Goal: Information Seeking & Learning: Learn about a topic

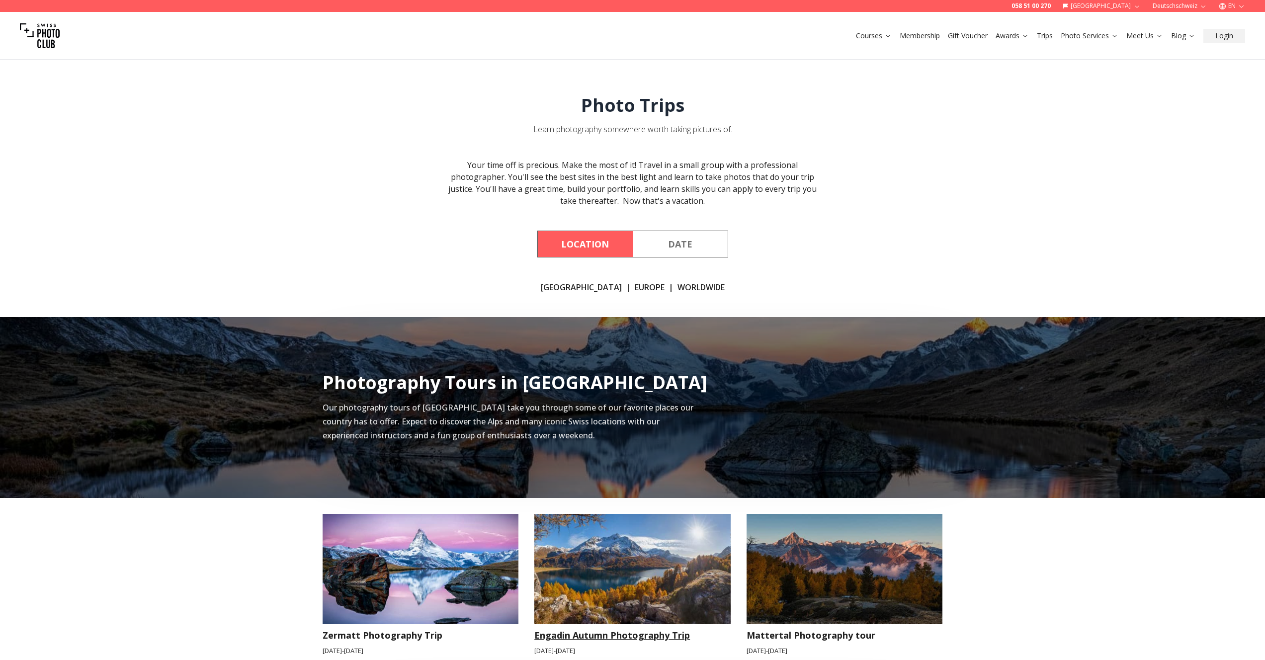
click at [627, 570] on img at bounding box center [632, 569] width 196 height 110
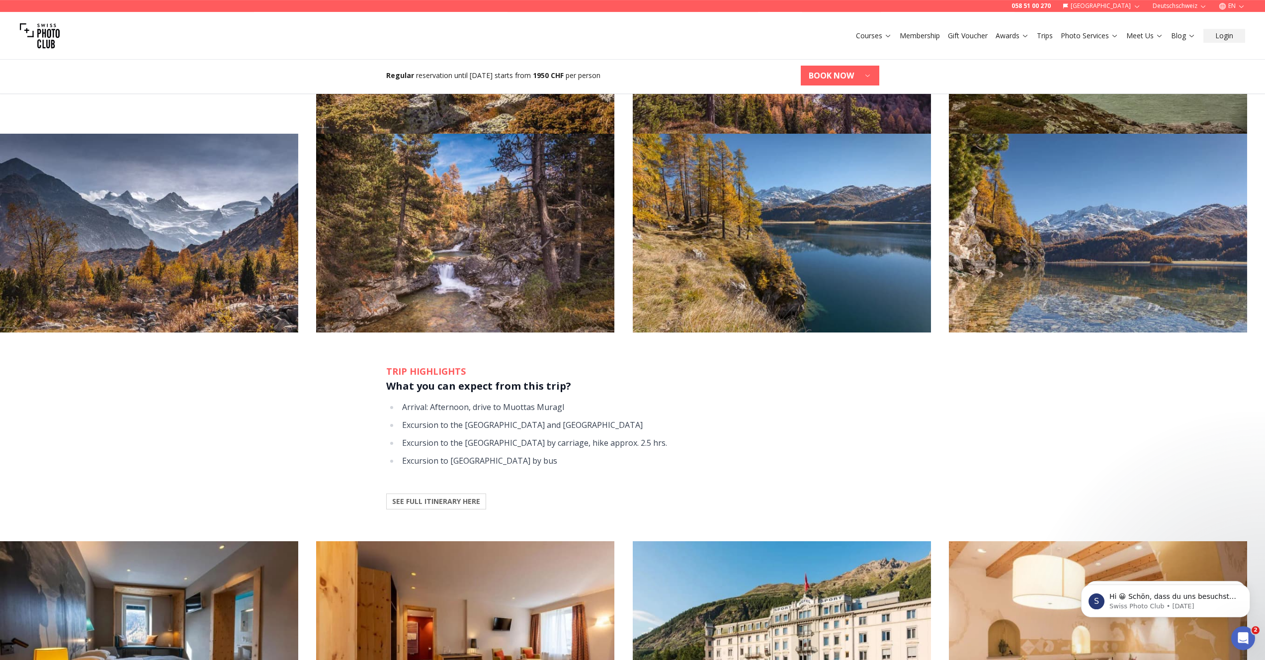
scroll to position [806, 0]
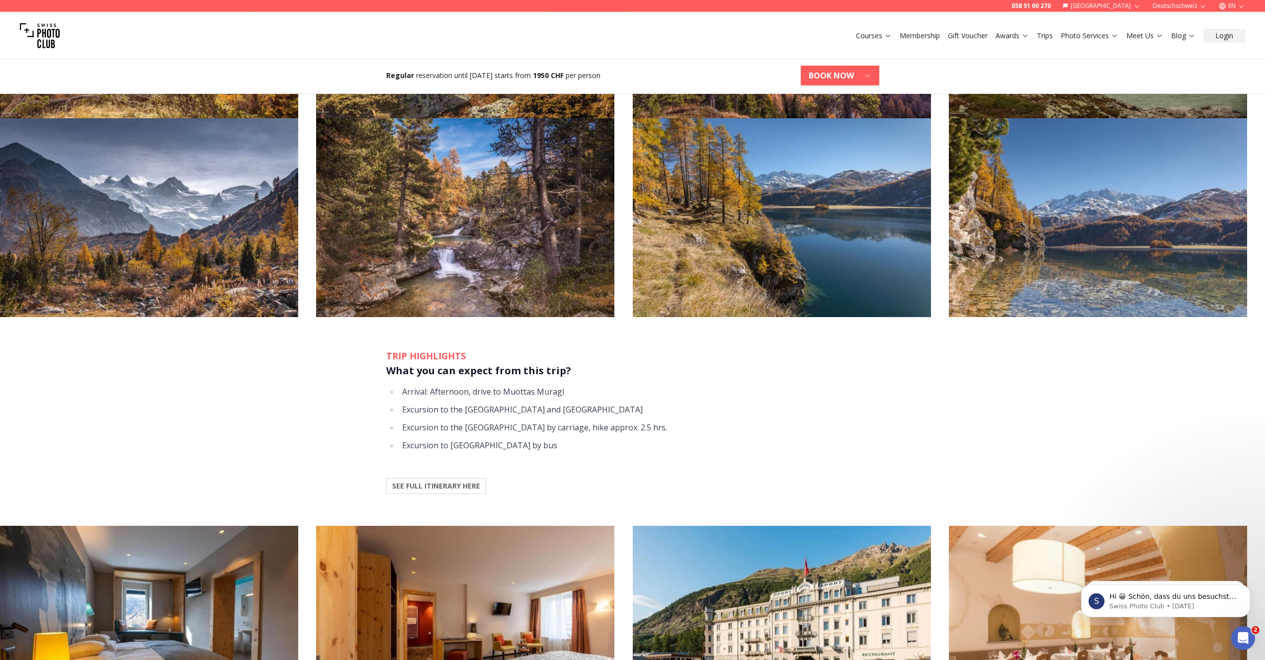
click at [449, 488] on b "SEE FULL ITINERARY HERE" at bounding box center [436, 486] width 88 height 10
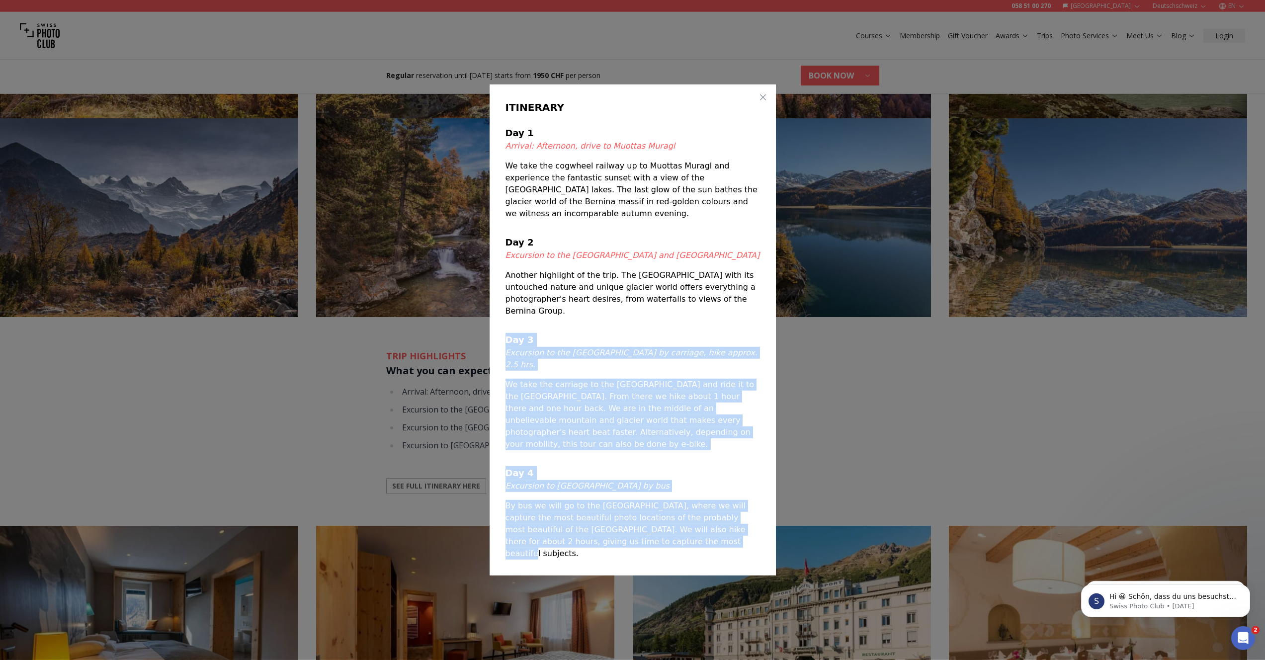
drag, startPoint x: 668, startPoint y: 532, endPoint x: 505, endPoint y: 154, distance: 411.8
click at [505, 154] on div "ITINERARY Day 1 Arrival: Afternoon, drive to Muottas Muragl We take the cogwhee…" at bounding box center [633, 330] width 286 height 491
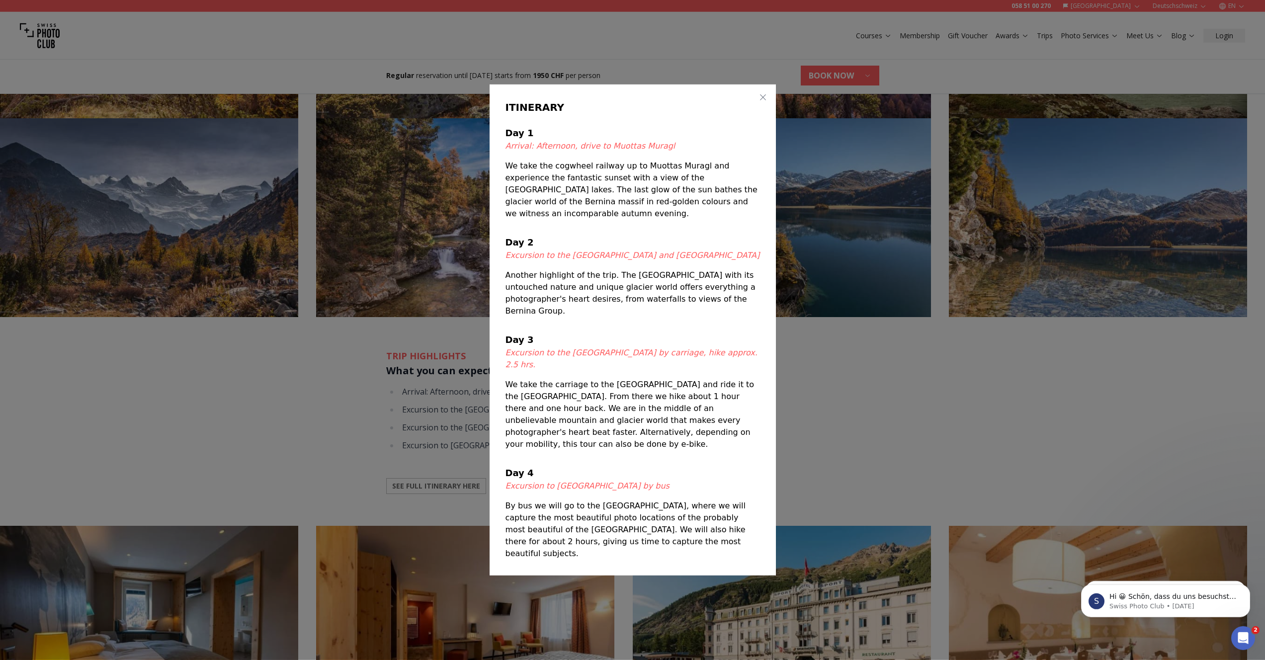
click at [508, 140] on h4 "Day 1" at bounding box center [633, 133] width 255 height 14
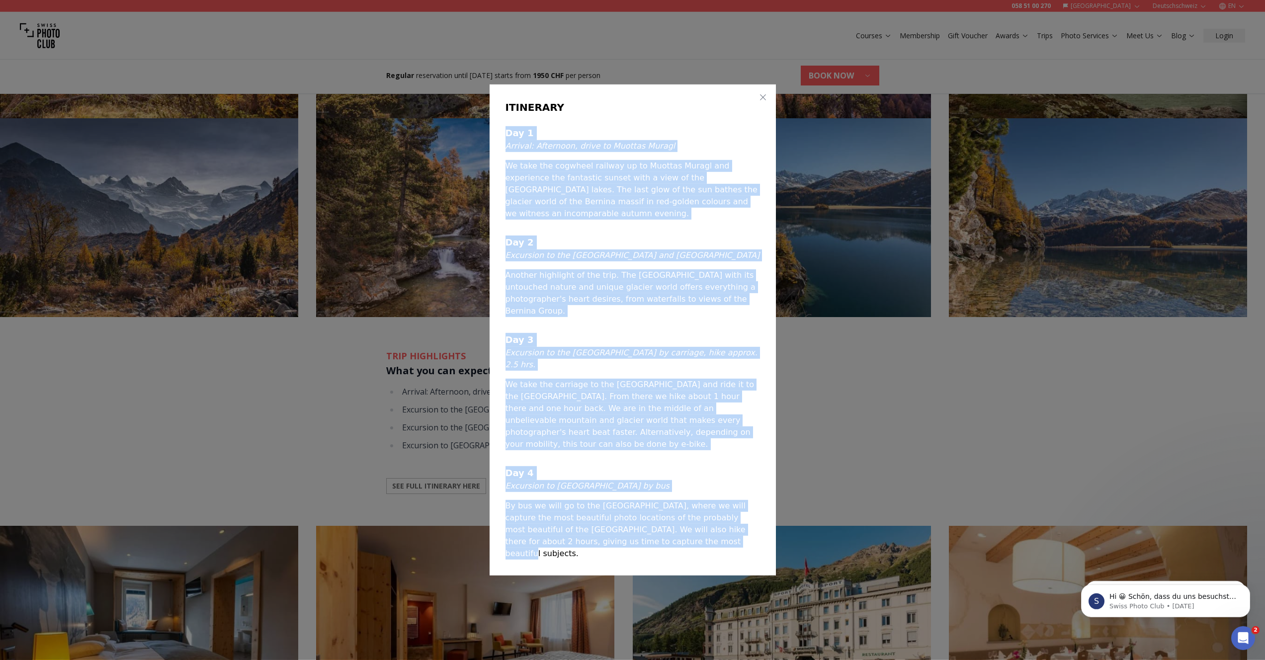
drag, startPoint x: 508, startPoint y: 156, endPoint x: 663, endPoint y: 531, distance: 406.6
click at [663, 531] on div "Day 1 Arrival: Afternoon, drive to Muottas Muragl We take the cogwheel railway …" at bounding box center [633, 343] width 255 height 434
copy div "Day 1 Arrival: Afternoon, drive to Muottas Muragl We take the cogwheel railway …"
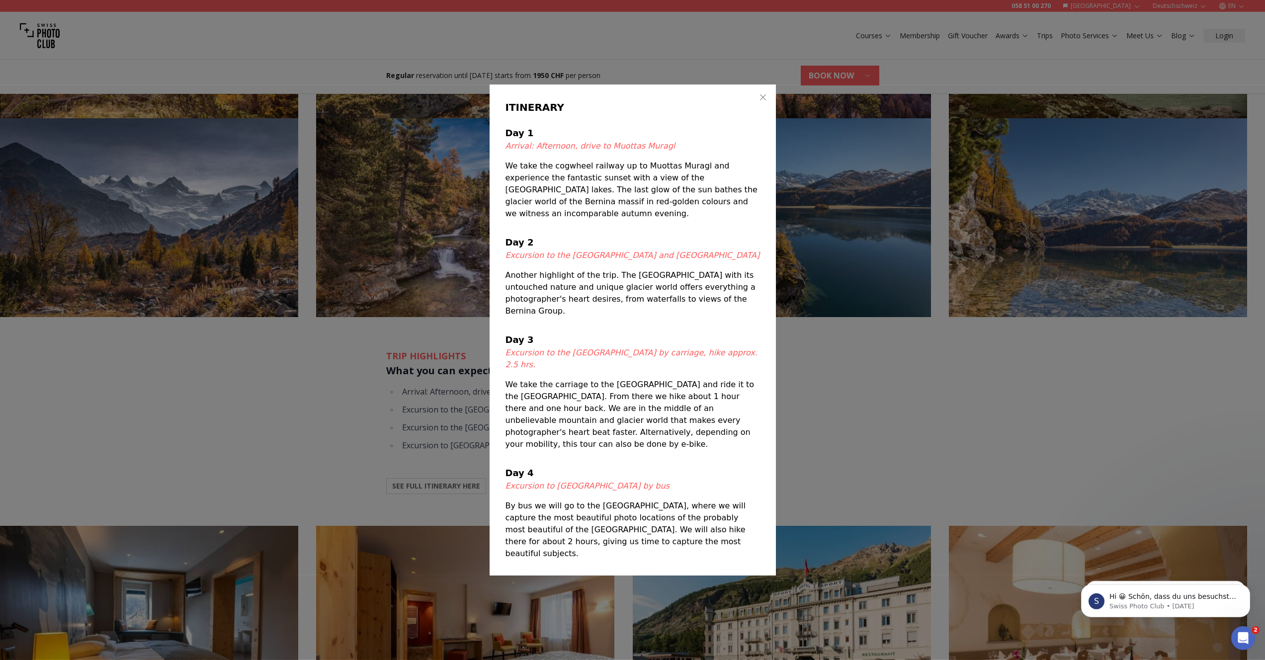
click at [911, 436] on div at bounding box center [632, 330] width 1265 height 660
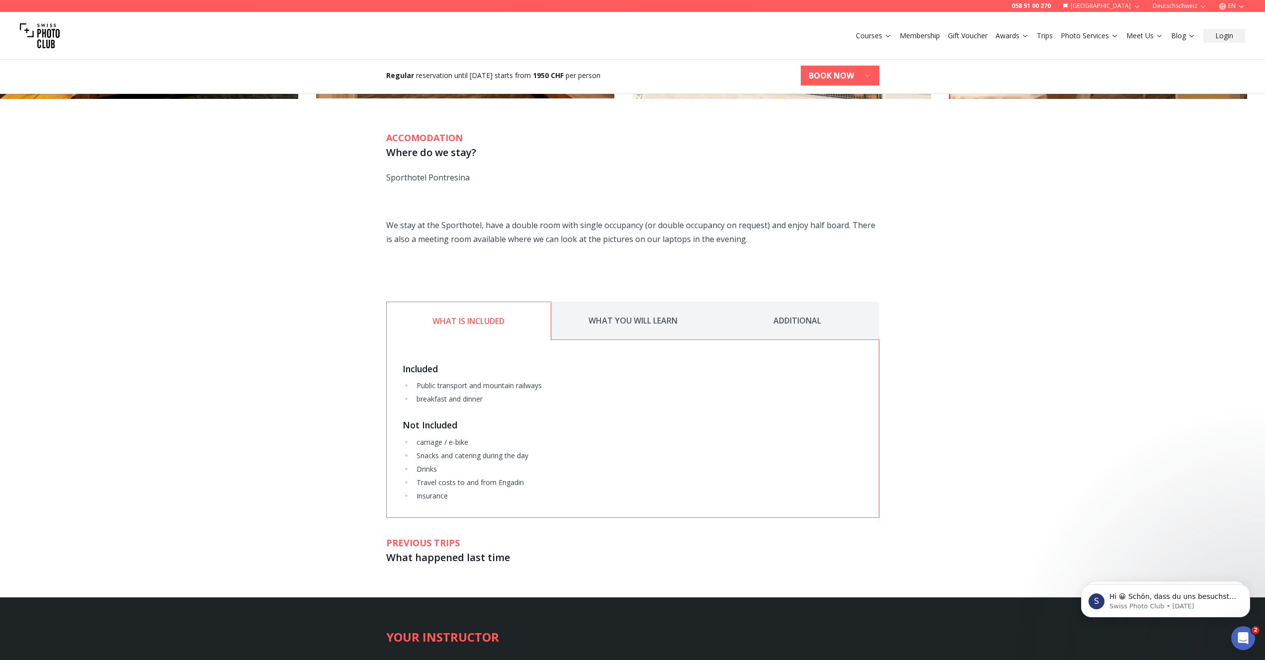
scroll to position [1445, 0]
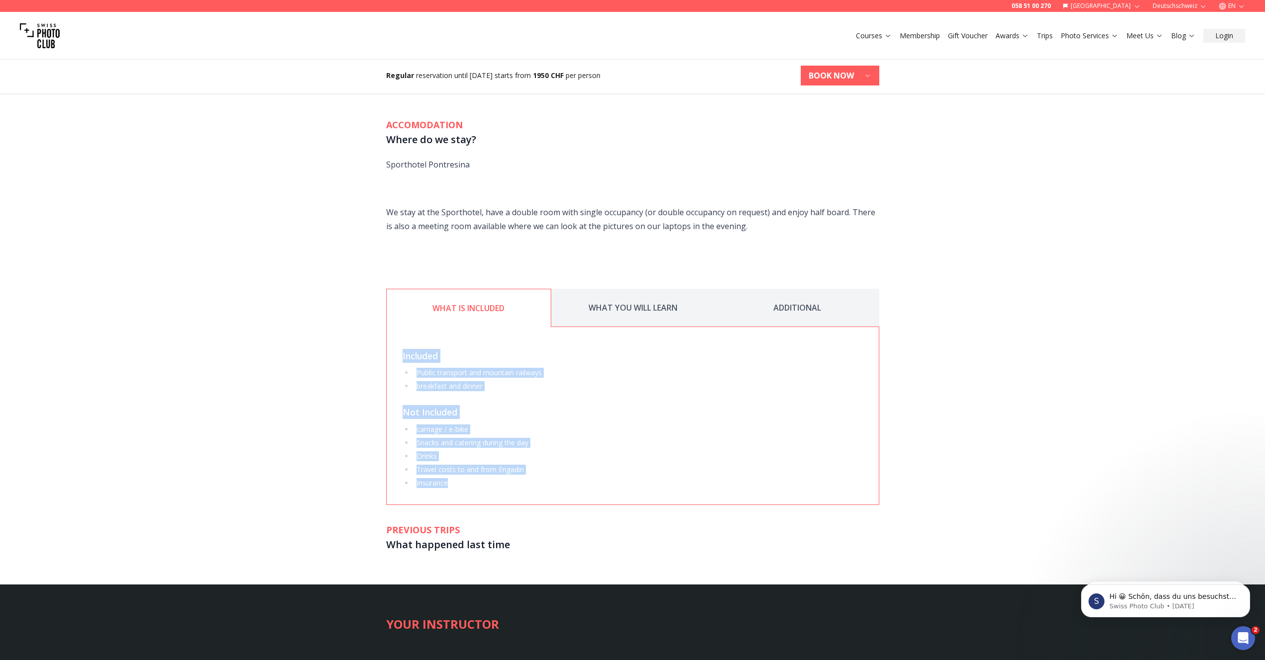
drag, startPoint x: 463, startPoint y: 484, endPoint x: 431, endPoint y: 308, distance: 179.4
click at [431, 308] on div "WHAT IS INCLUDED WHAT YOU WILL LEARN ADDITIONAL Included Public transport and m…" at bounding box center [632, 397] width 493 height 217
copy div "Included Public transport and mountain railways breakfast and dinner Not Includ…"
click at [643, 303] on button "WHAT YOU WILL LEARN" at bounding box center [633, 308] width 164 height 38
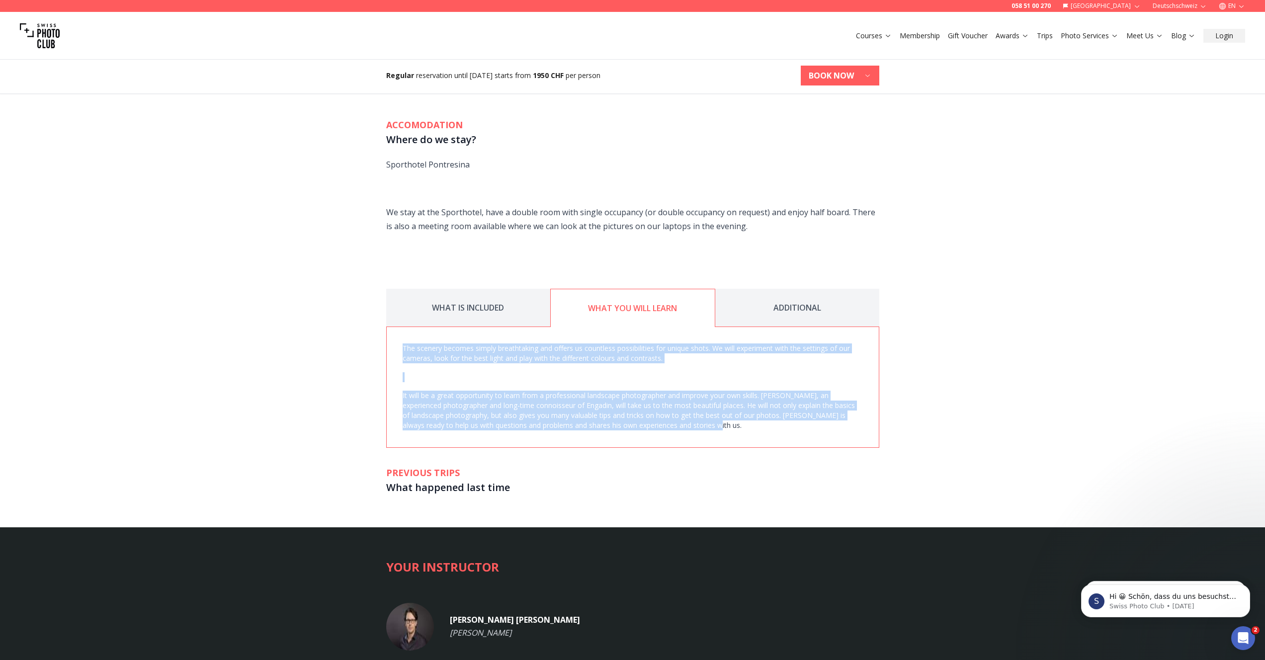
drag, startPoint x: 680, startPoint y: 432, endPoint x: 402, endPoint y: 349, distance: 289.4
click at [402, 349] on div "The scenery becomes simply breathtaking and offers us countless possibilities f…" at bounding box center [632, 387] width 493 height 121
copy span "The scenery becomes simply breathtaking and offers us countless possibilities f…"
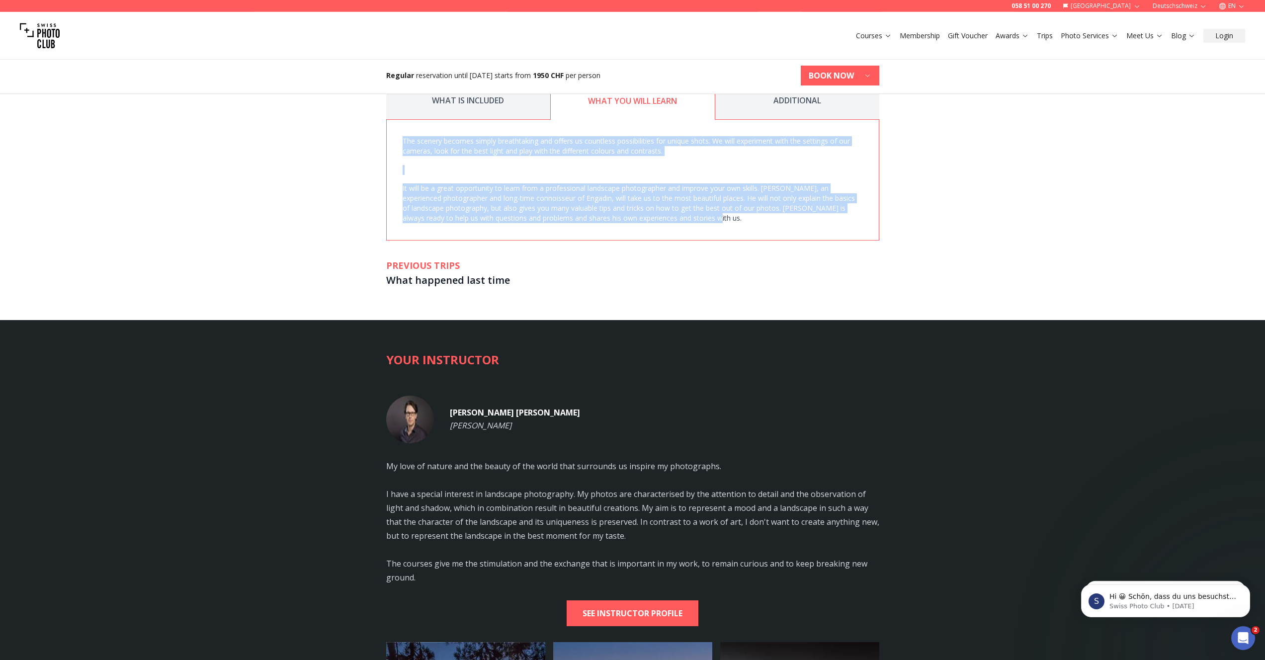
scroll to position [1649, 0]
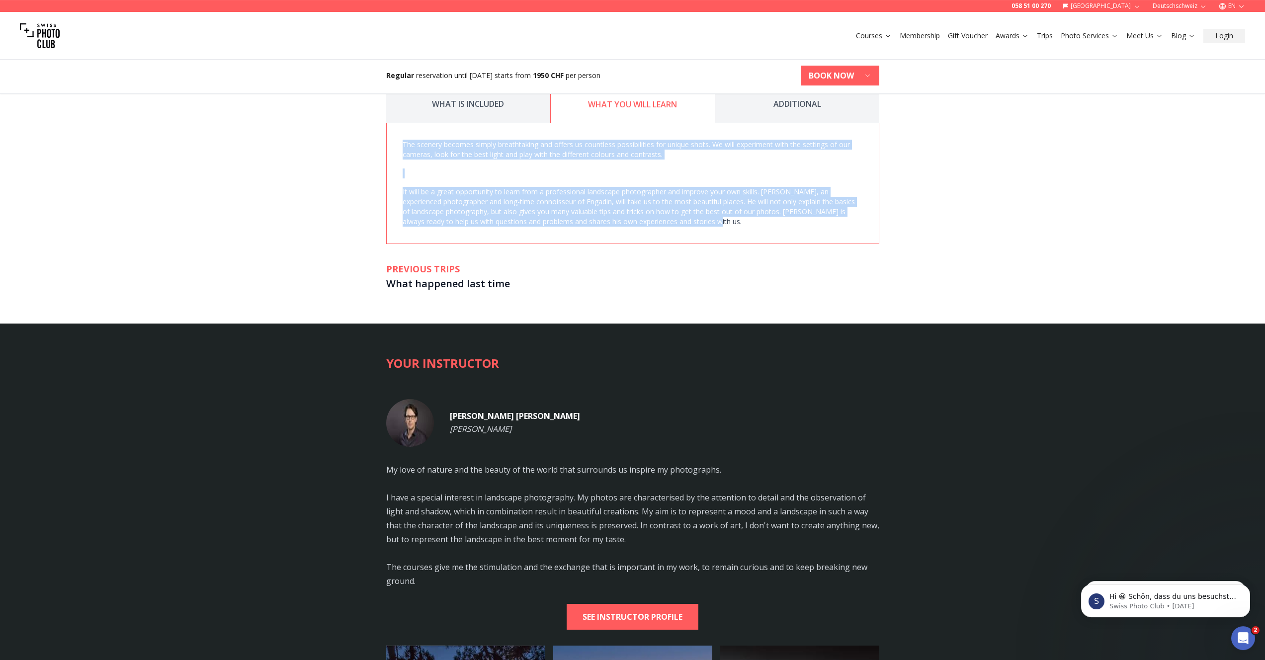
click at [819, 101] on button "ADDITIONAL" at bounding box center [797, 104] width 164 height 38
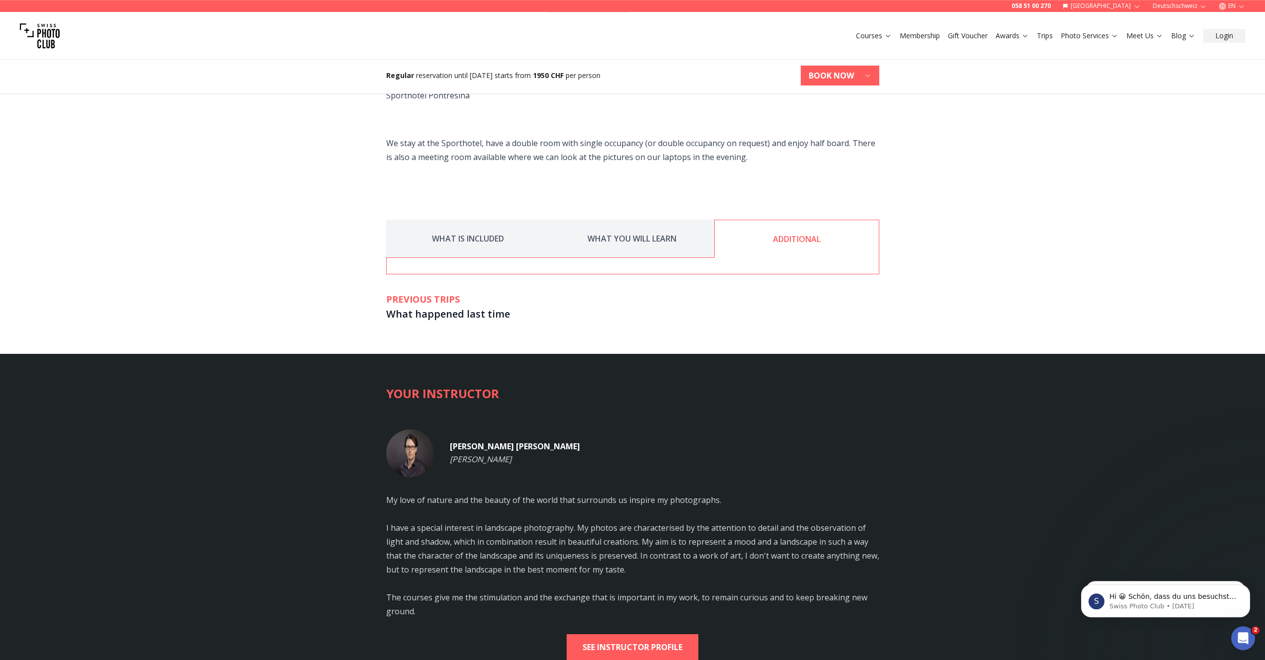
scroll to position [1512, 0]
